Goal: Task Accomplishment & Management: Use online tool/utility

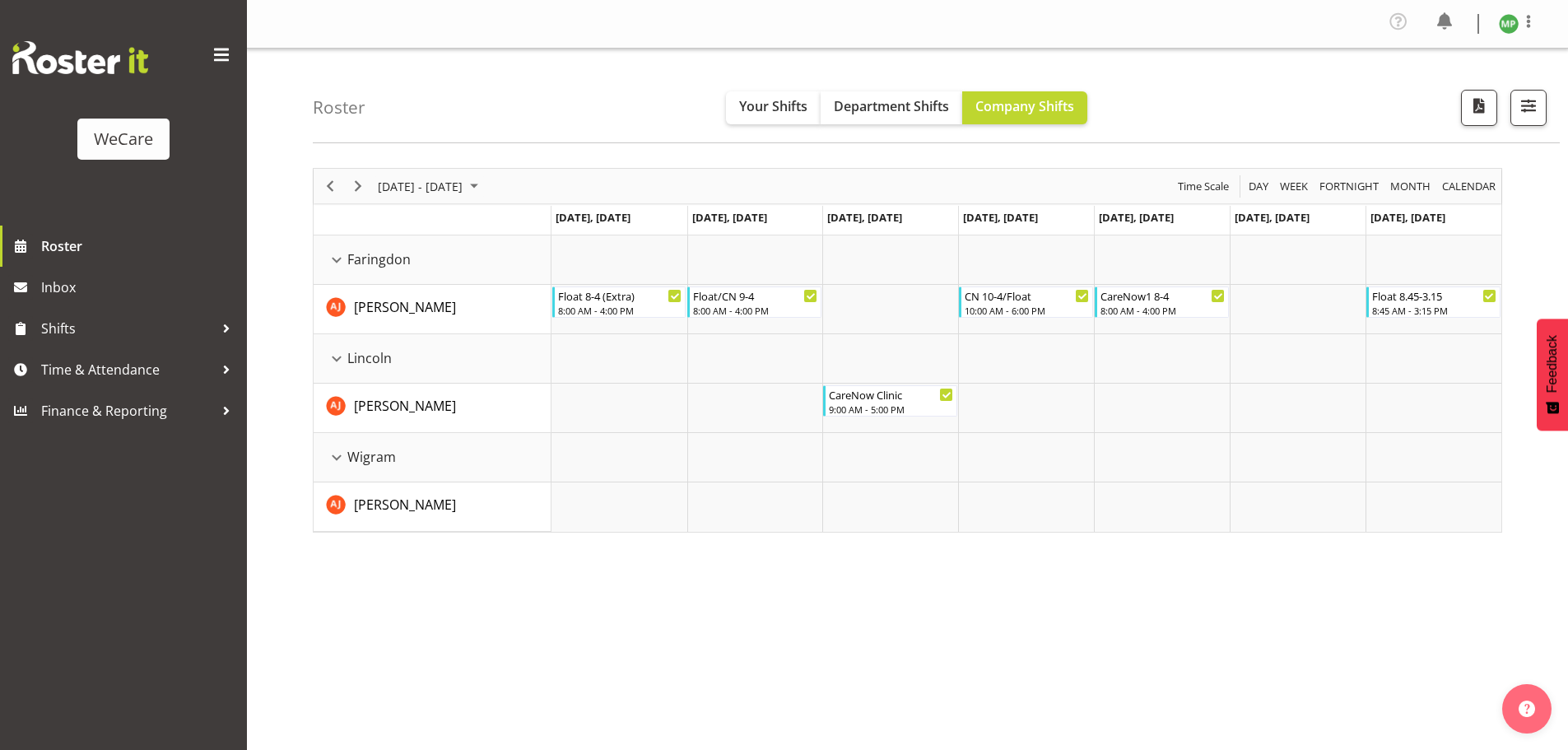
select select "location"
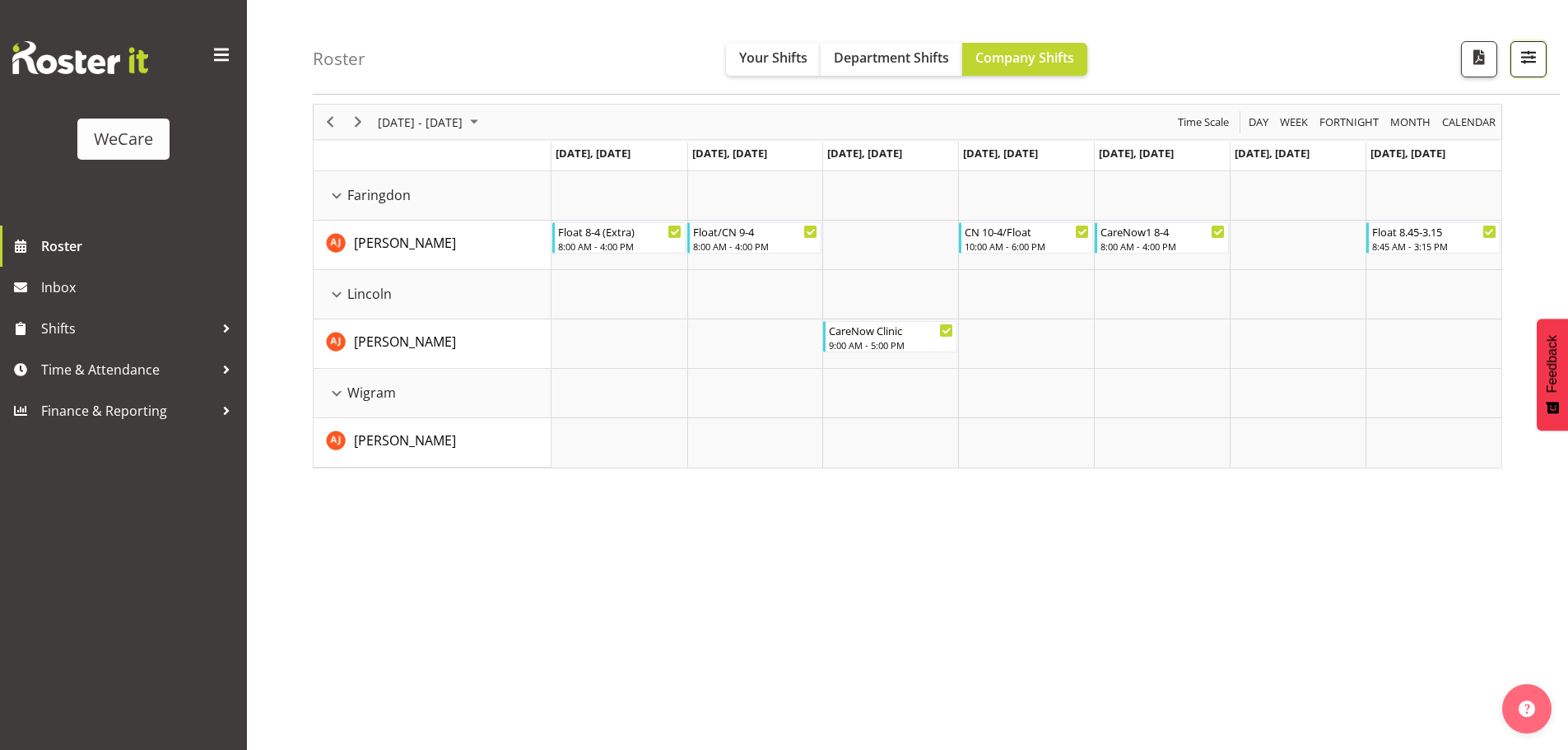
click at [1531, 61] on span "button" at bounding box center [1528, 56] width 21 height 21
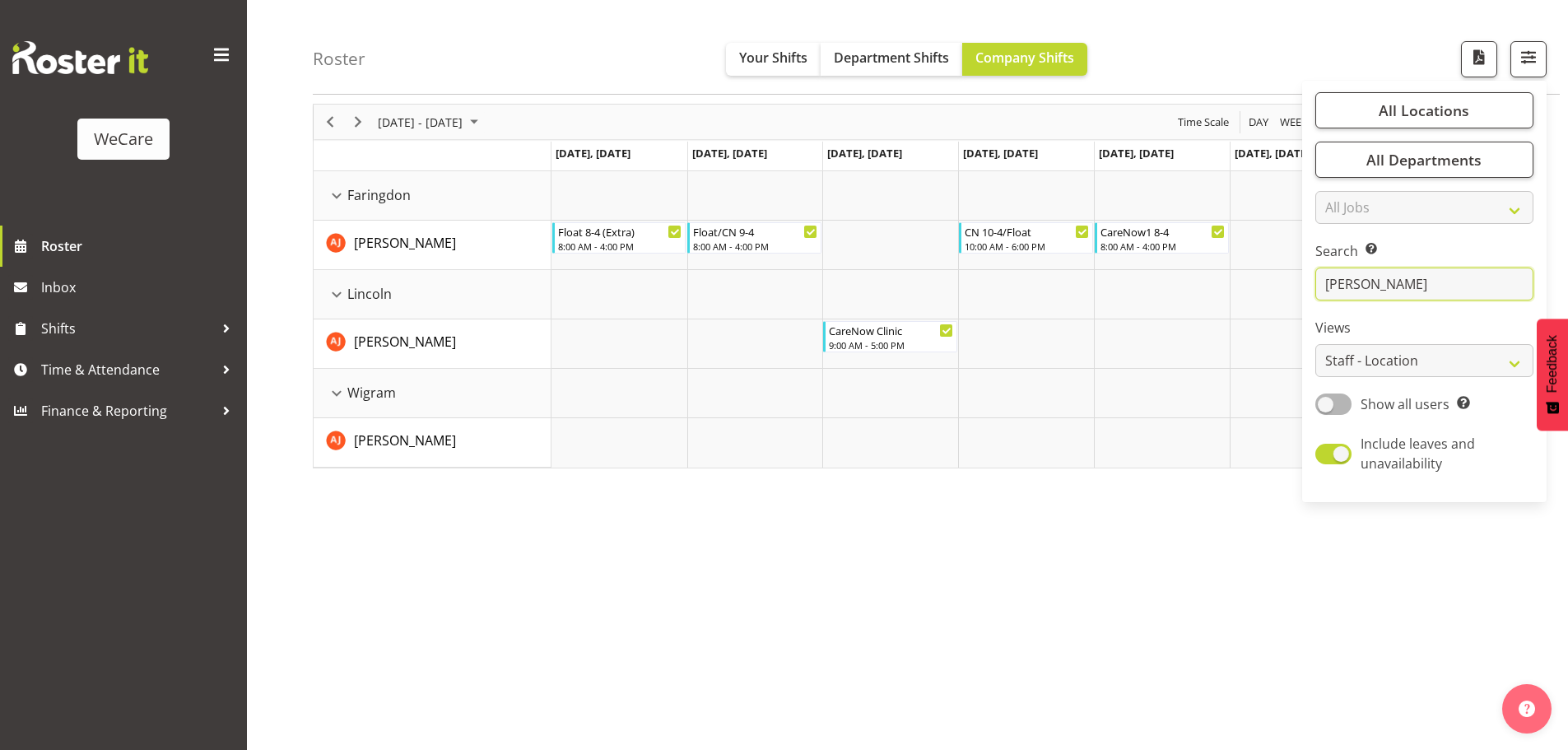
drag, startPoint x: 1384, startPoint y: 287, endPoint x: 1302, endPoint y: 274, distance: 83.0
click at [1302, 274] on div "Roster Your Shifts Department Shifts Company Shifts All Locations Clear Busines…" at bounding box center [907, 367] width 1321 height 765
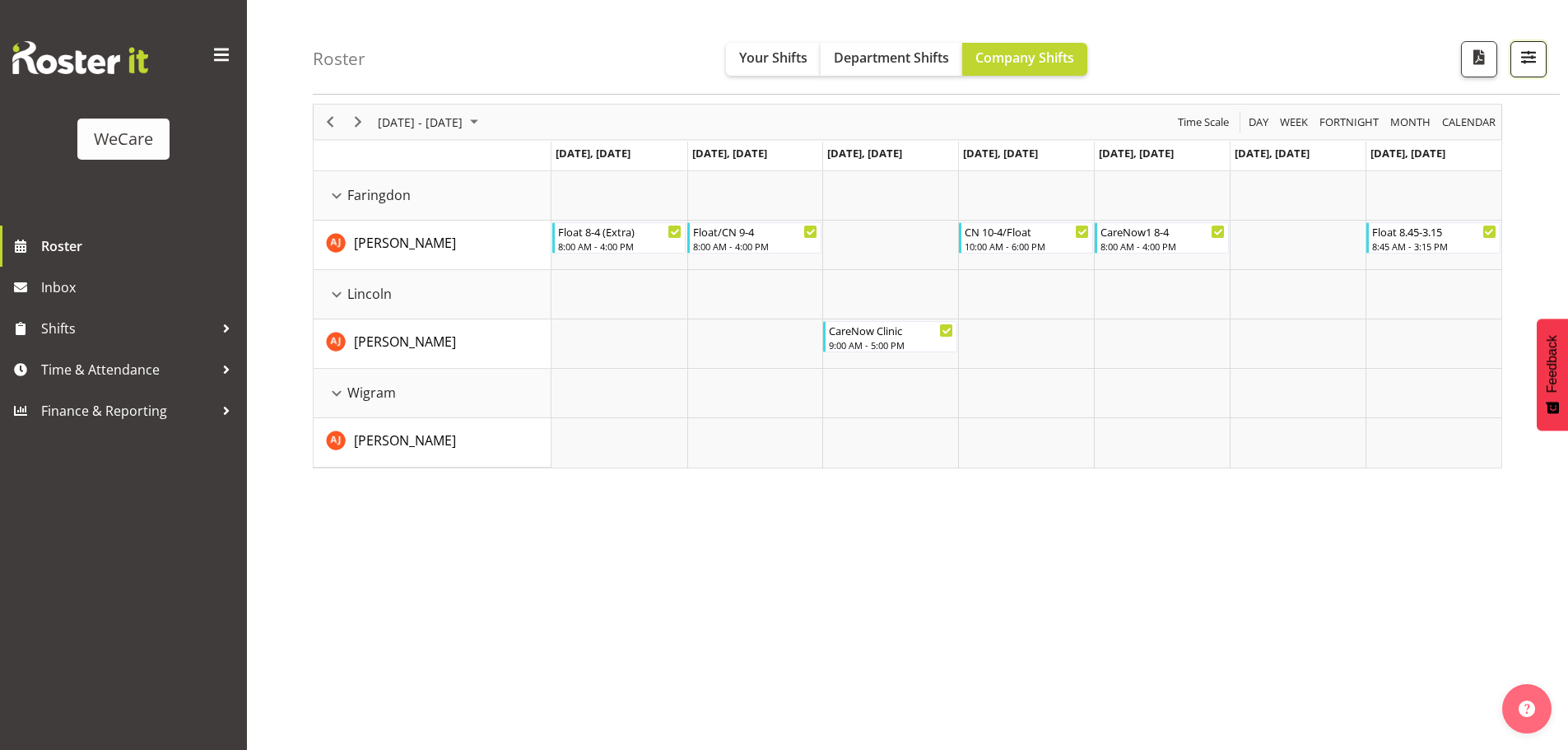
click at [1531, 64] on span "button" at bounding box center [1528, 56] width 21 height 21
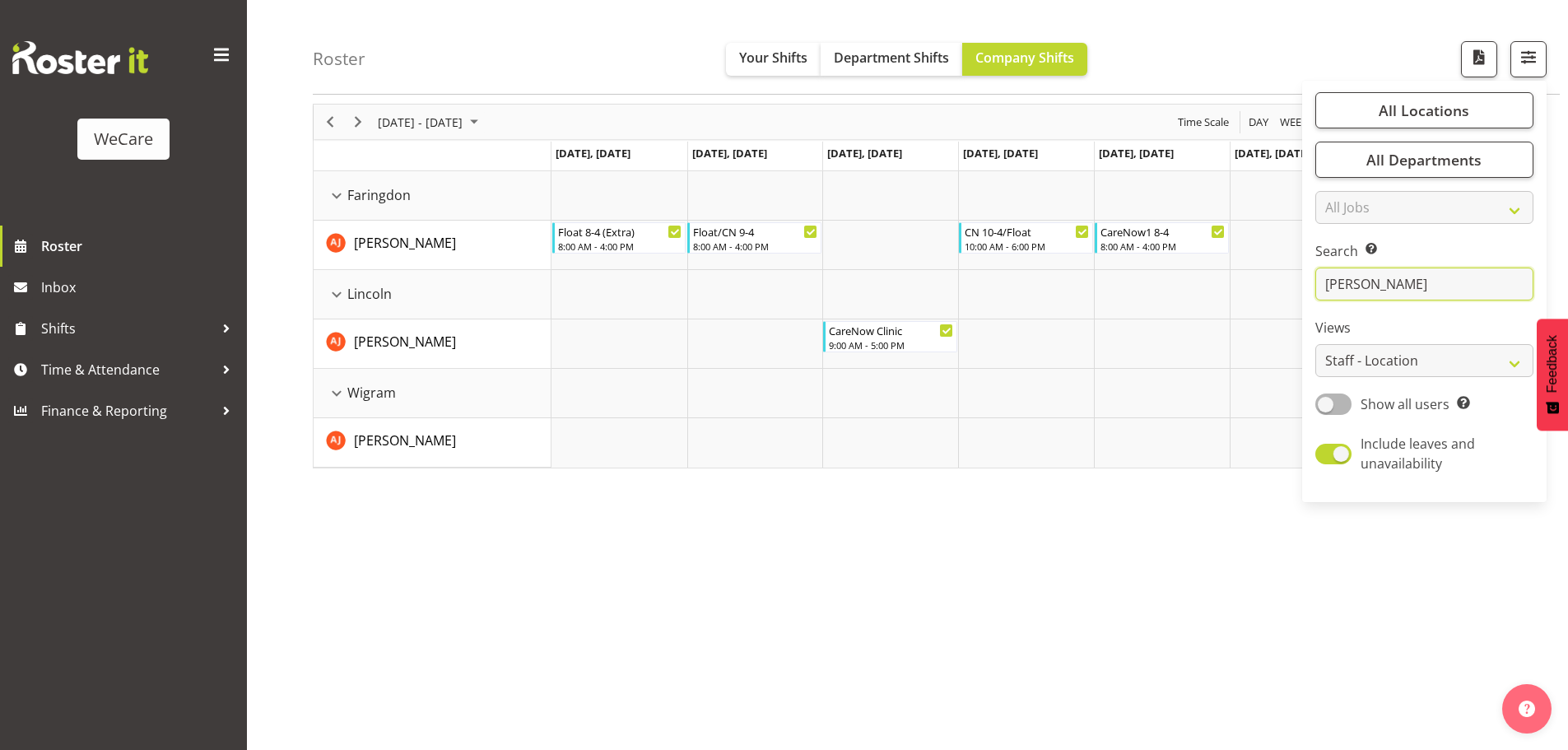
click at [1412, 278] on input "[PERSON_NAME]" at bounding box center [1424, 284] width 218 height 33
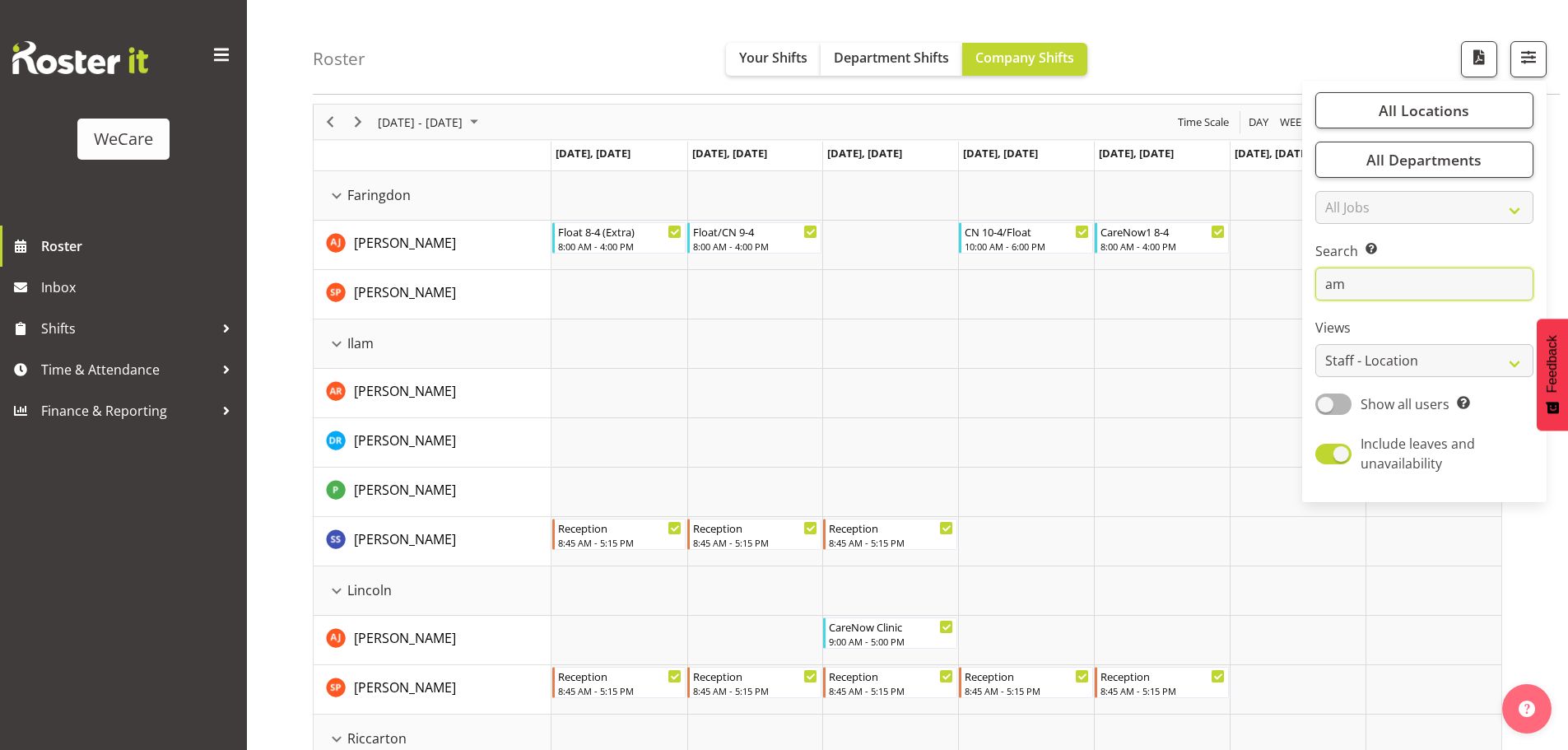
type input "a"
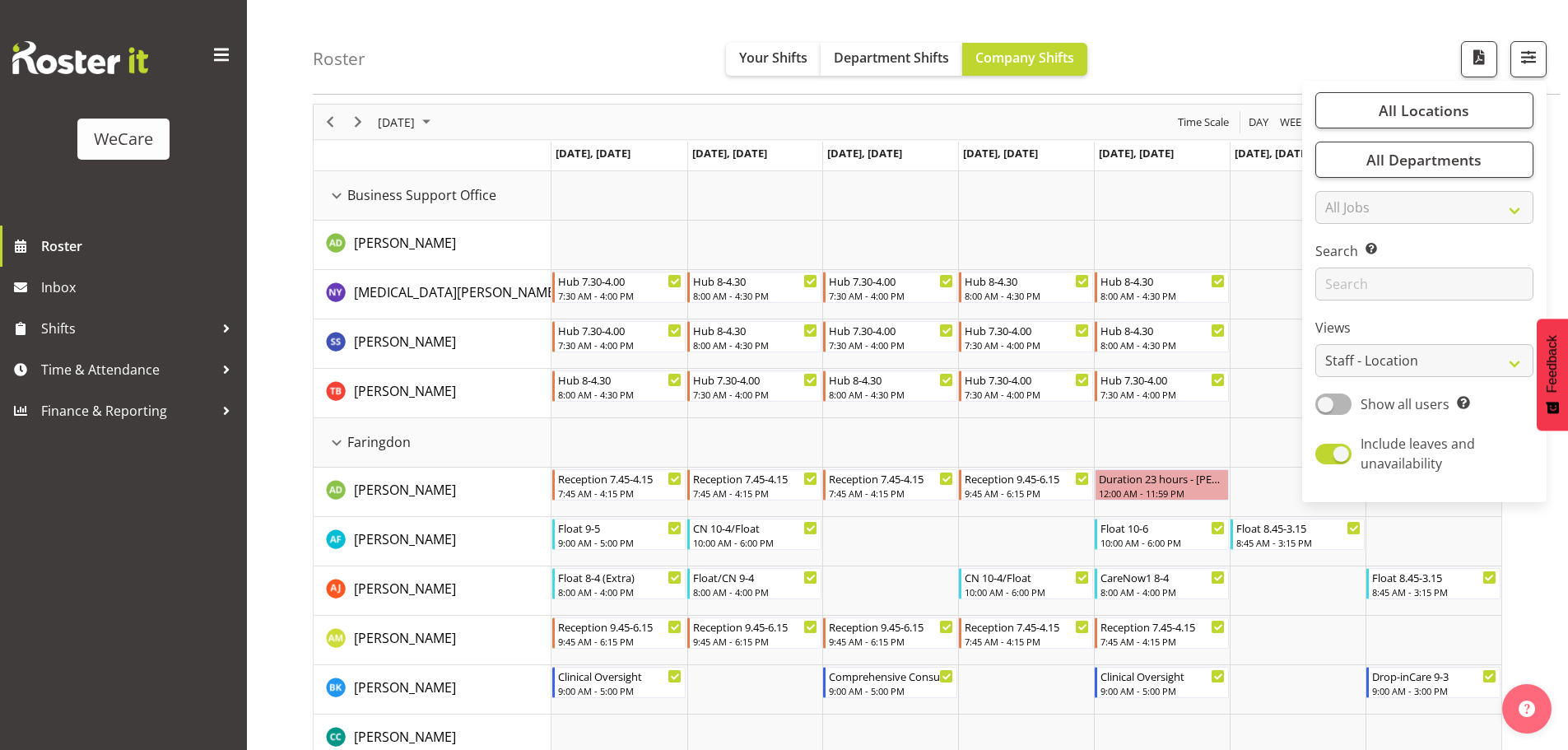
click at [1333, 32] on div "Roster Your Shifts Department Shifts Company Shifts All Locations Clear Busines…" at bounding box center [936, 47] width 1247 height 95
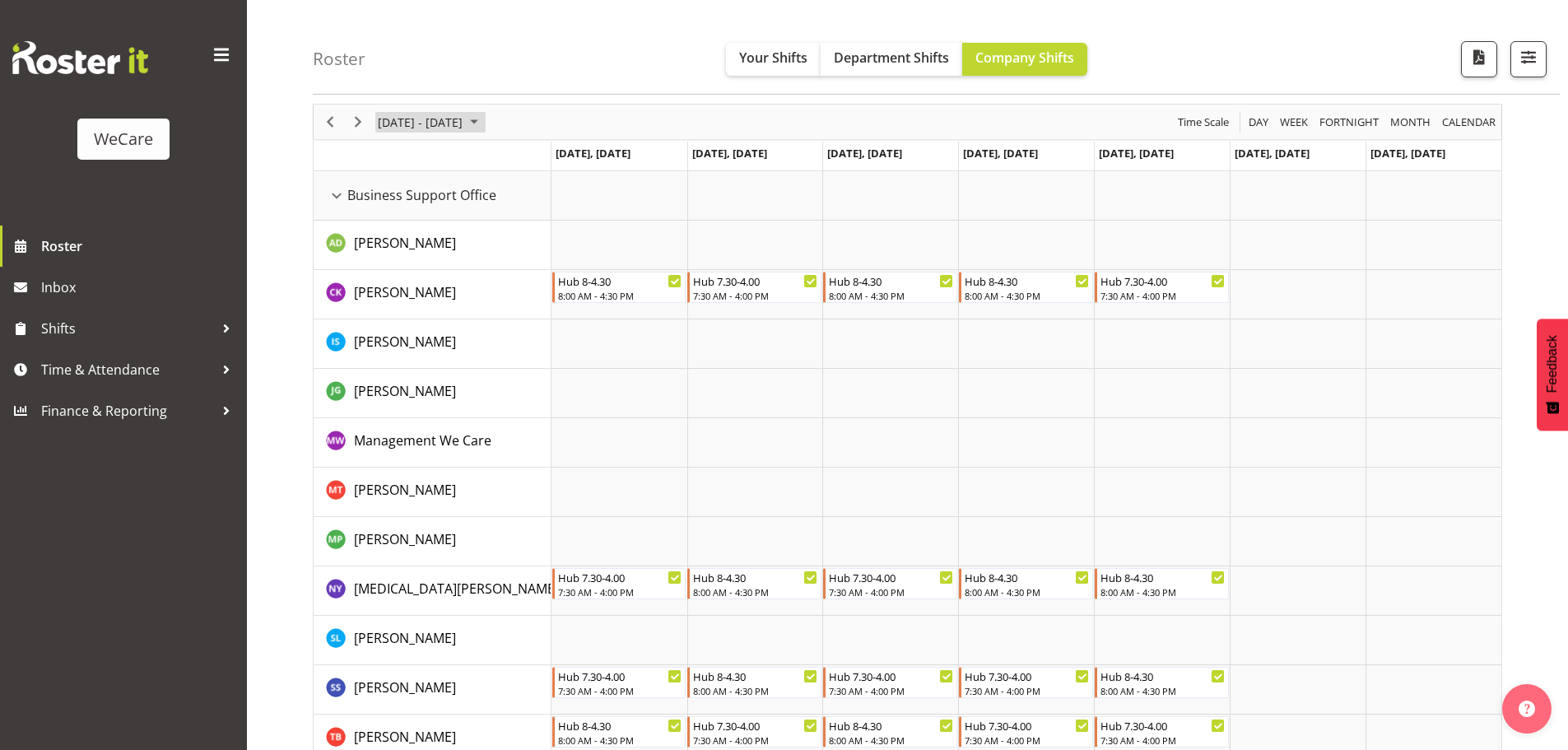
click at [465, 115] on span "[DATE] - [DATE]" at bounding box center [419, 122] width 88 height 21
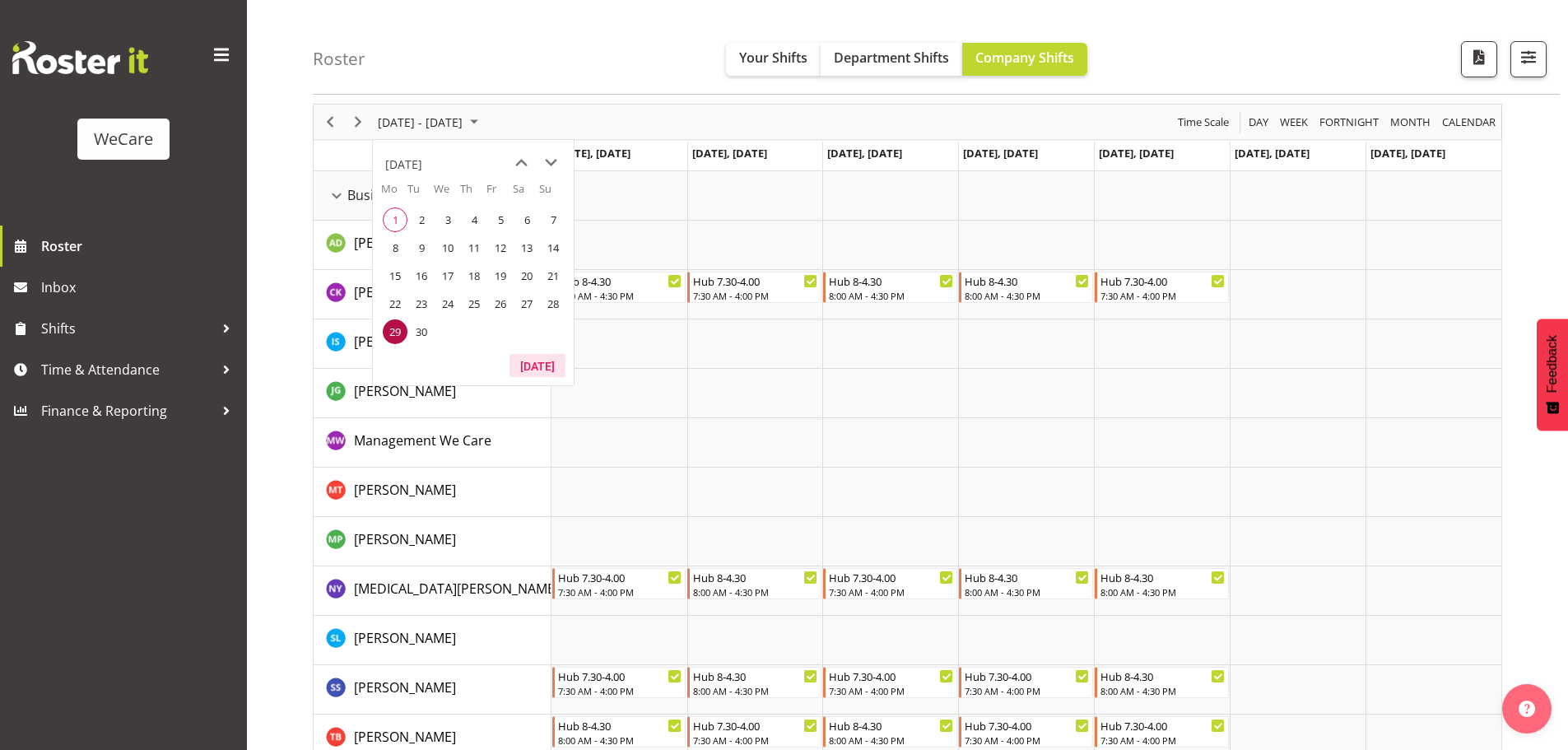
click at [543, 365] on button "[DATE]" at bounding box center [538, 365] width 56 height 23
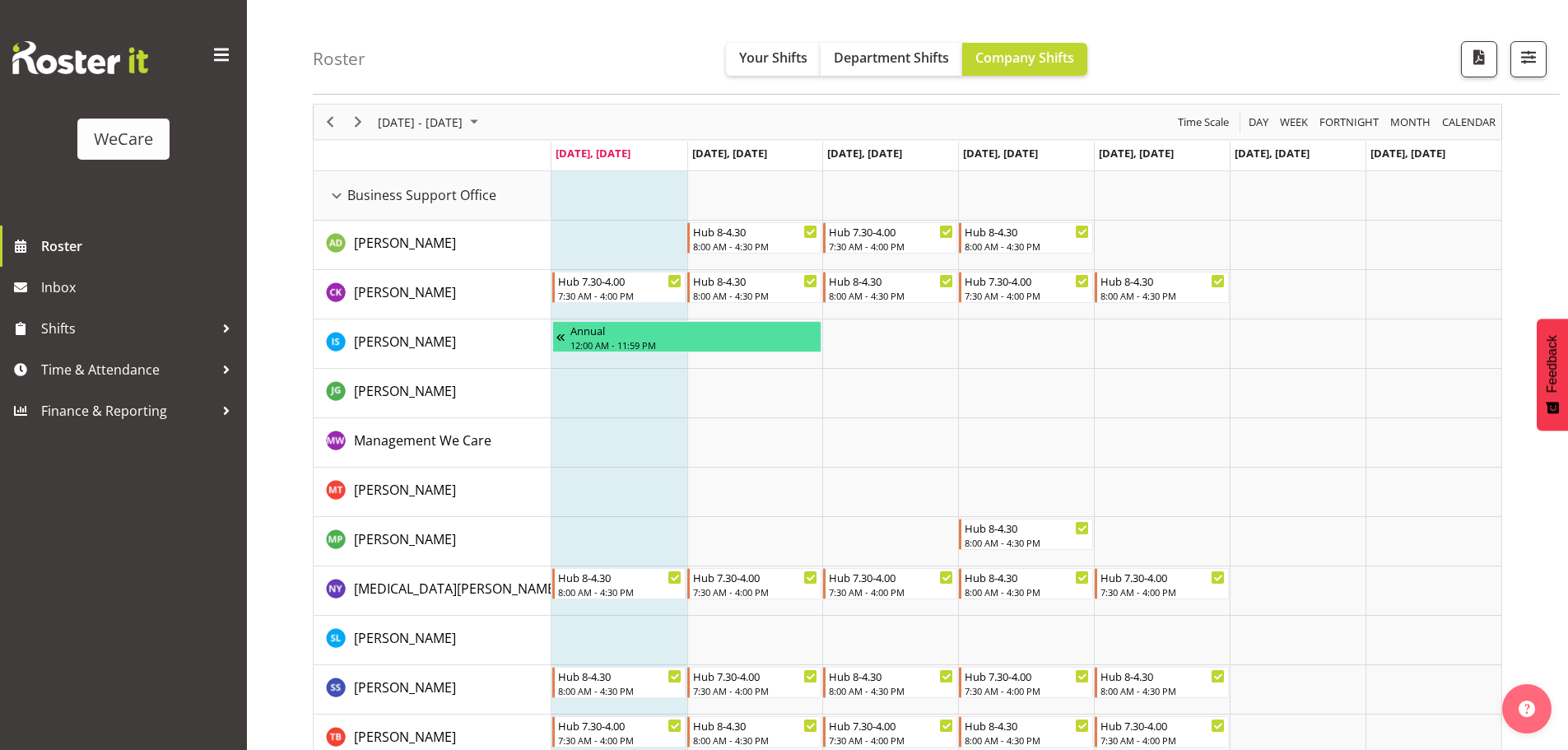
click at [1192, 56] on div "Roster Your Shifts Department Shifts Company Shifts All Locations Clear Busines…" at bounding box center [936, 47] width 1247 height 95
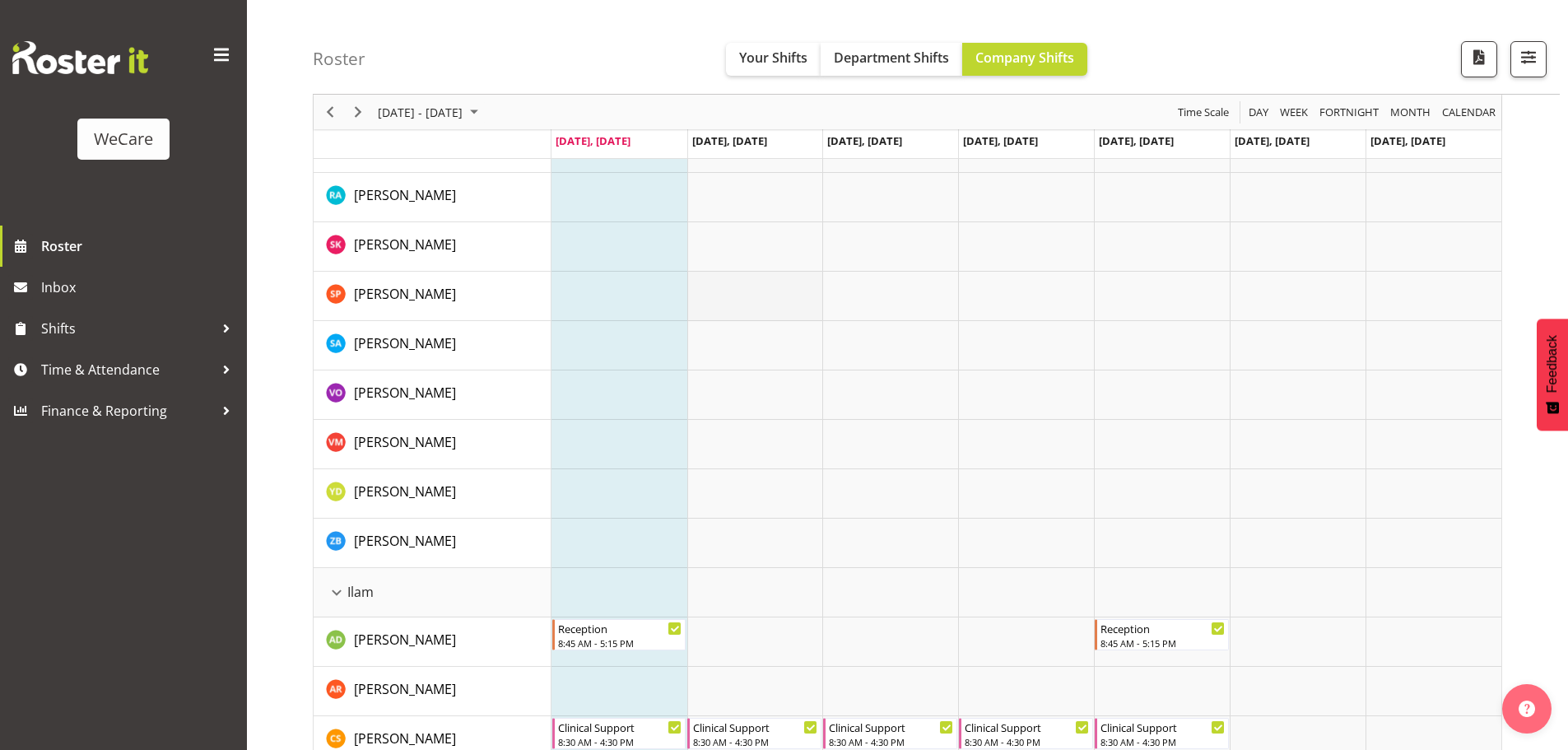
scroll to position [1546, 0]
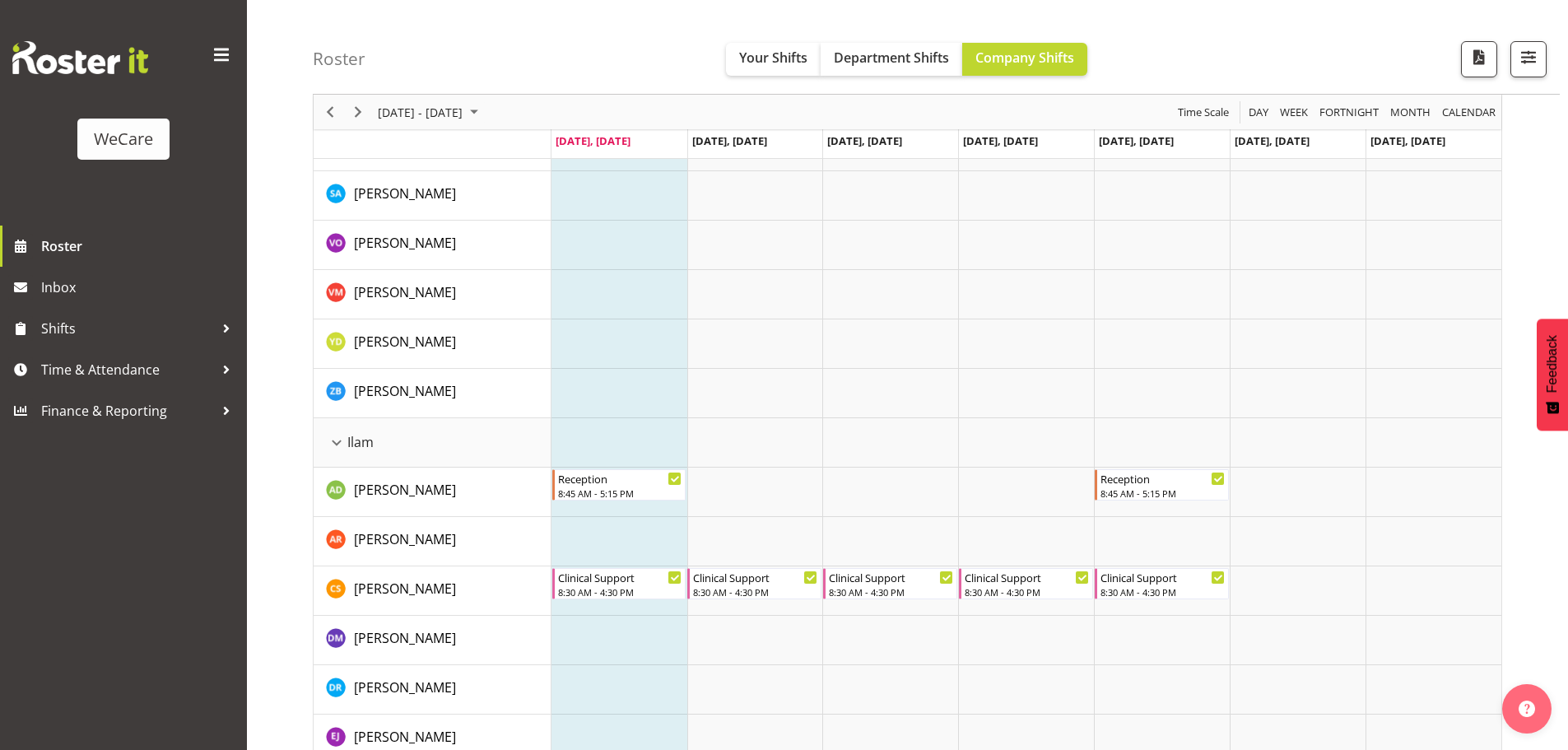
drag, startPoint x: 154, startPoint y: 637, endPoint x: 191, endPoint y: 647, distance: 38.3
click at [156, 637] on div "WeCare Roster Inbox Shifts Time & Attendance Finance & Reporting" at bounding box center [123, 375] width 247 height 750
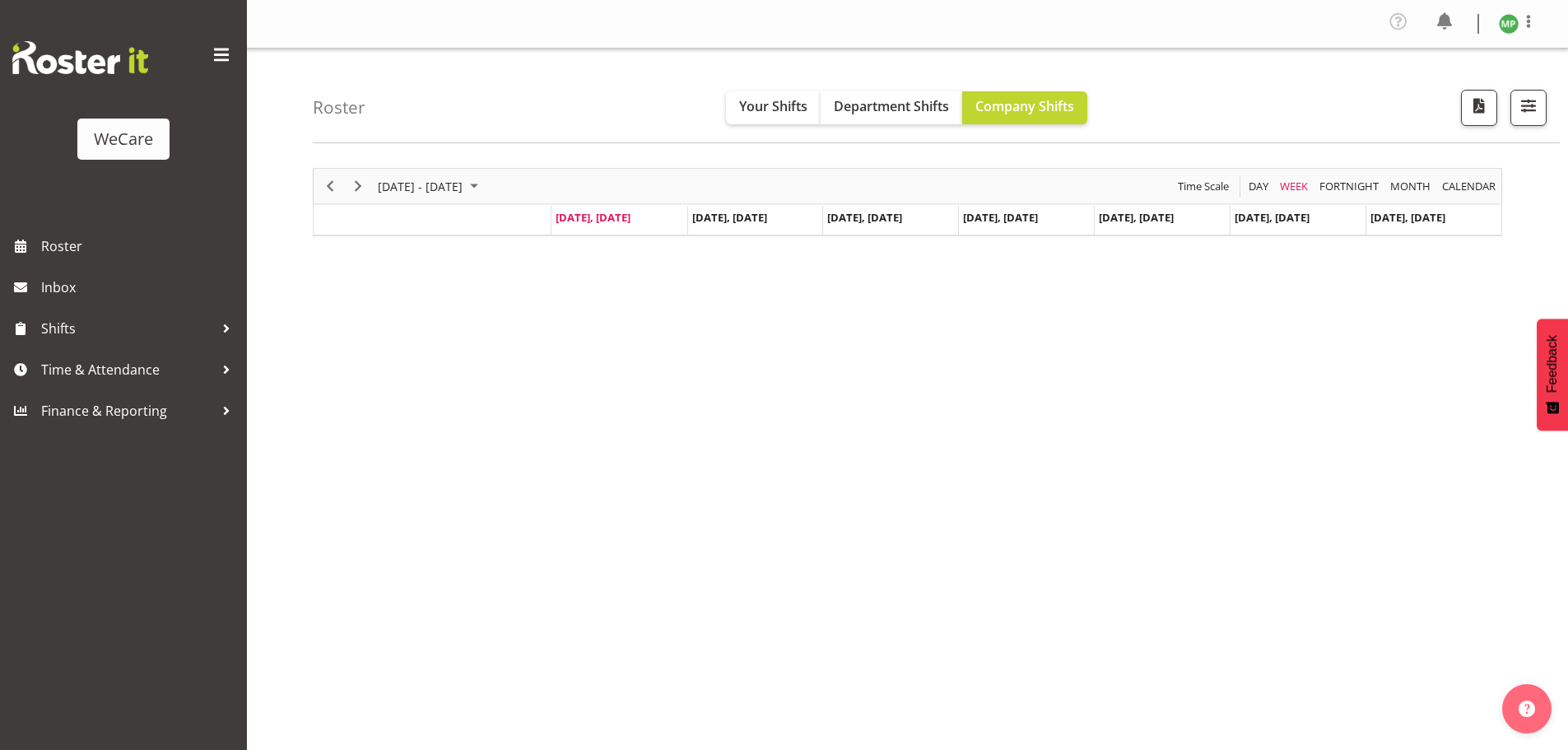
scroll to position [64, 0]
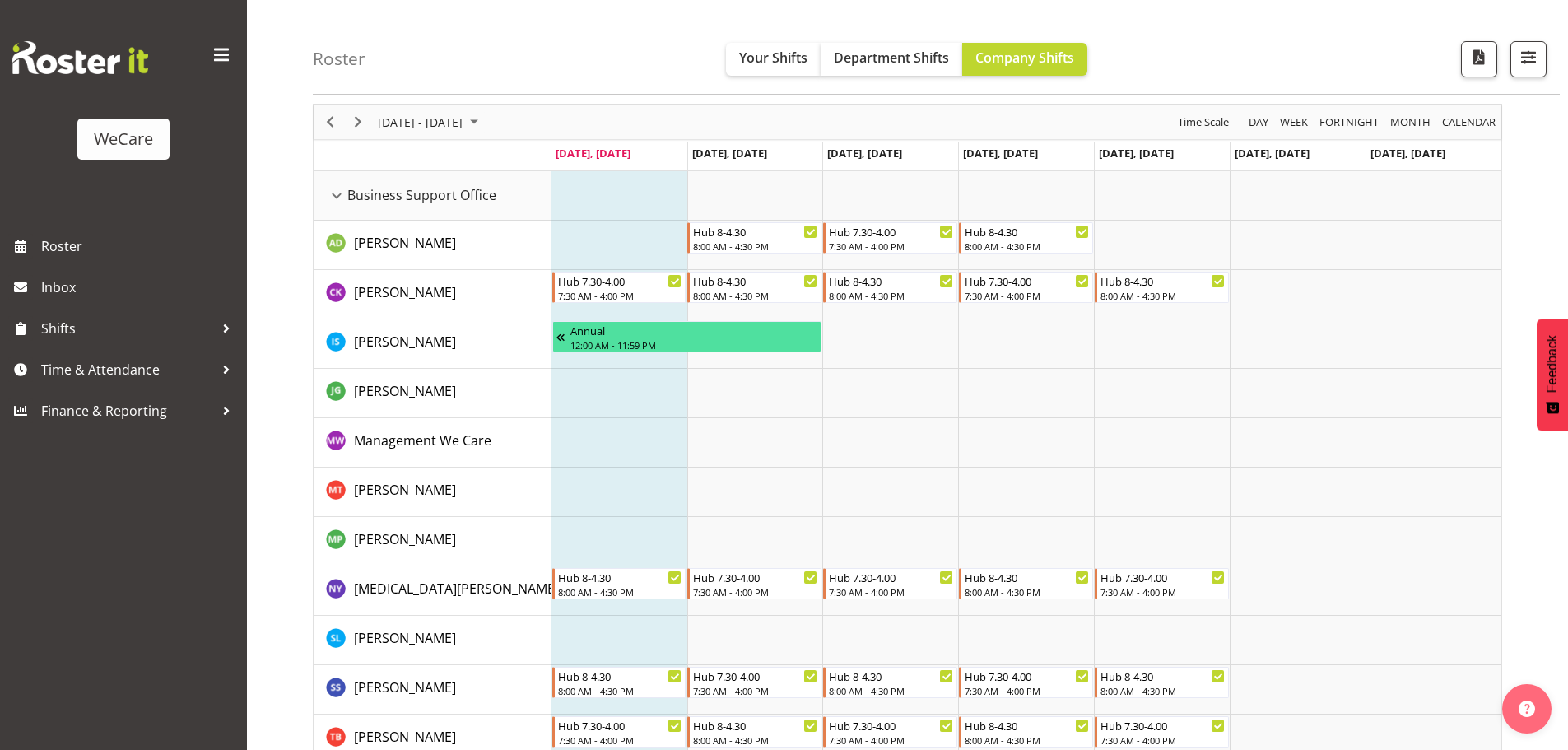
drag, startPoint x: 1537, startPoint y: 228, endPoint x: 1442, endPoint y: 10, distance: 237.8
